Goal: Task Accomplishment & Management: Use online tool/utility

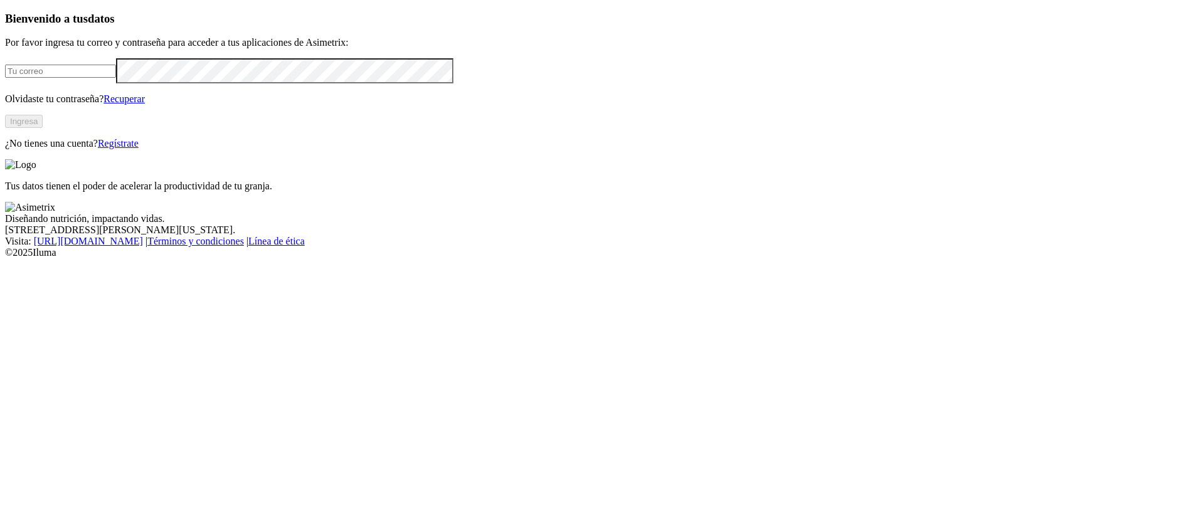
type input "[PERSON_NAME][EMAIL_ADDRESS][PERSON_NAME][DOMAIN_NAME]"
drag, startPoint x: 188, startPoint y: 174, endPoint x: 10, endPoint y: 177, distance: 178.2
click at [10, 149] on div "Bienvenido a tus datos Por favor ingresa tu correo y contraseña para acceder a …" at bounding box center [602, 80] width 1194 height 137
drag, startPoint x: 263, startPoint y: 169, endPoint x: 44, endPoint y: 171, distance: 219.6
click at [44, 149] on div "Bienvenido a tus datos Por favor ingresa tu correo y contraseña para acceder a …" at bounding box center [602, 80] width 1194 height 137
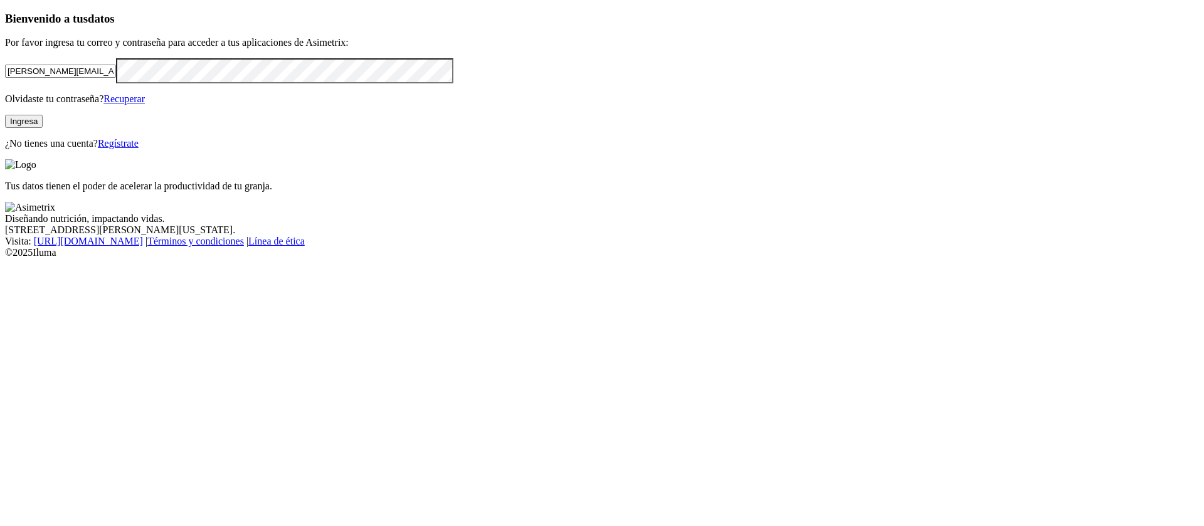
click at [43, 128] on button "Ingresa" at bounding box center [24, 121] width 38 height 13
